Goal: Task Accomplishment & Management: Manage account settings

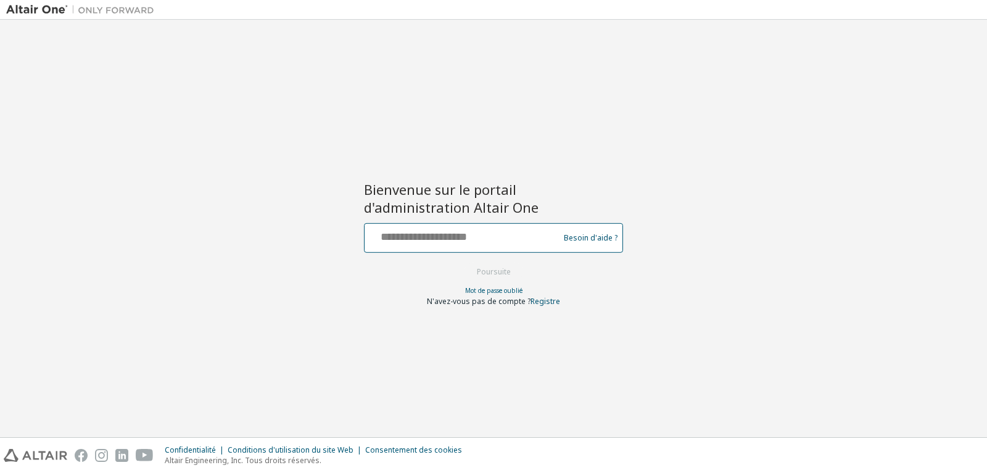
click at [407, 240] on input "text" at bounding box center [464, 235] width 188 height 18
type input "**********"
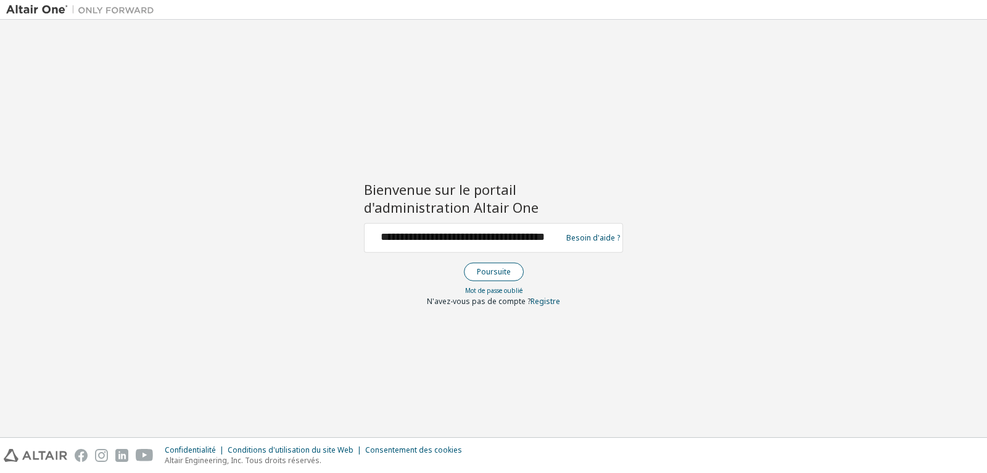
click at [491, 272] on button "Poursuite" at bounding box center [494, 272] width 60 height 19
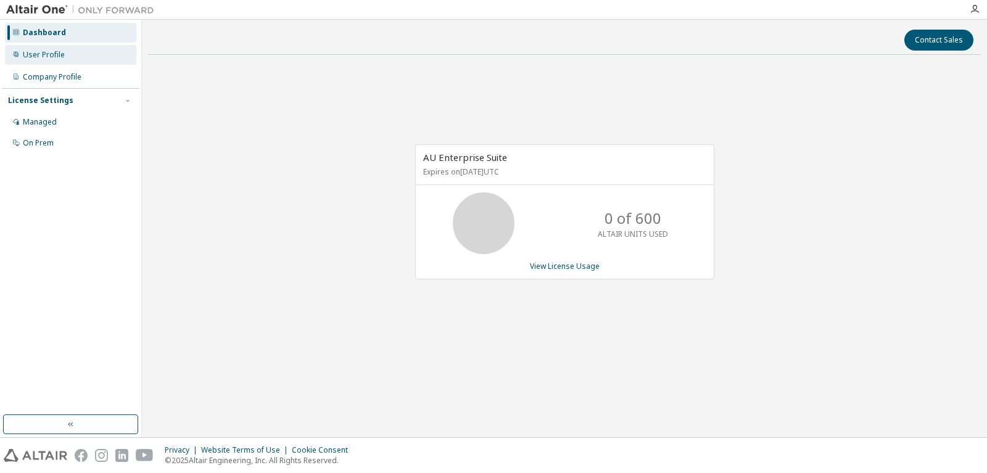
click at [49, 54] on div "User Profile" at bounding box center [44, 55] width 42 height 10
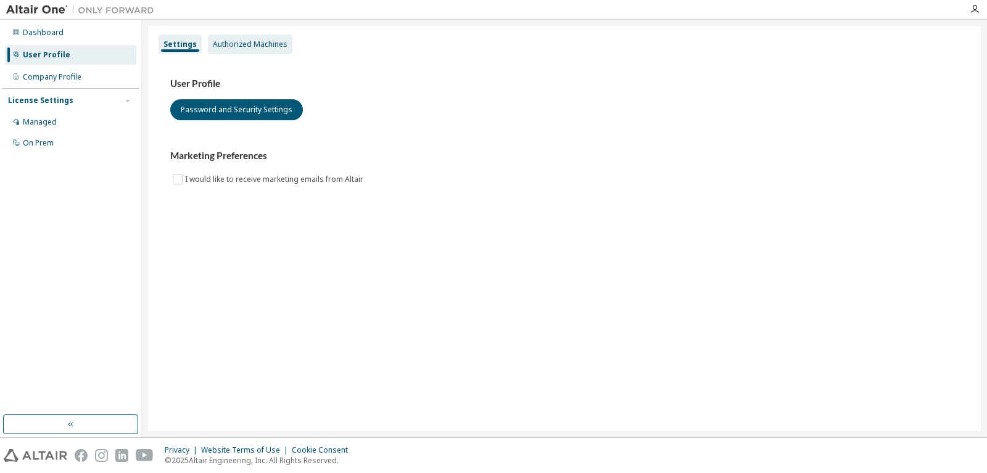
click at [239, 46] on div "Authorized Machines" at bounding box center [250, 44] width 75 height 10
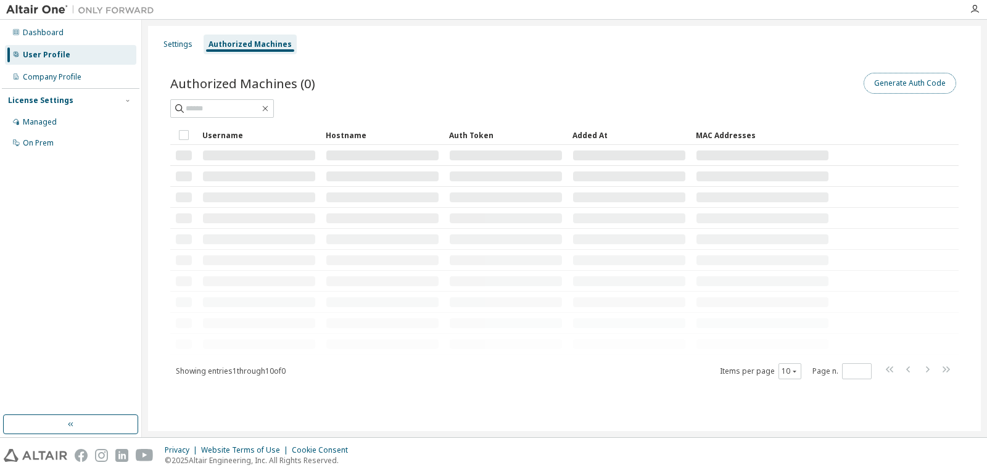
click at [884, 80] on button "Generate Auth Code" at bounding box center [910, 83] width 93 height 21
